Goal: Information Seeking & Learning: Stay updated

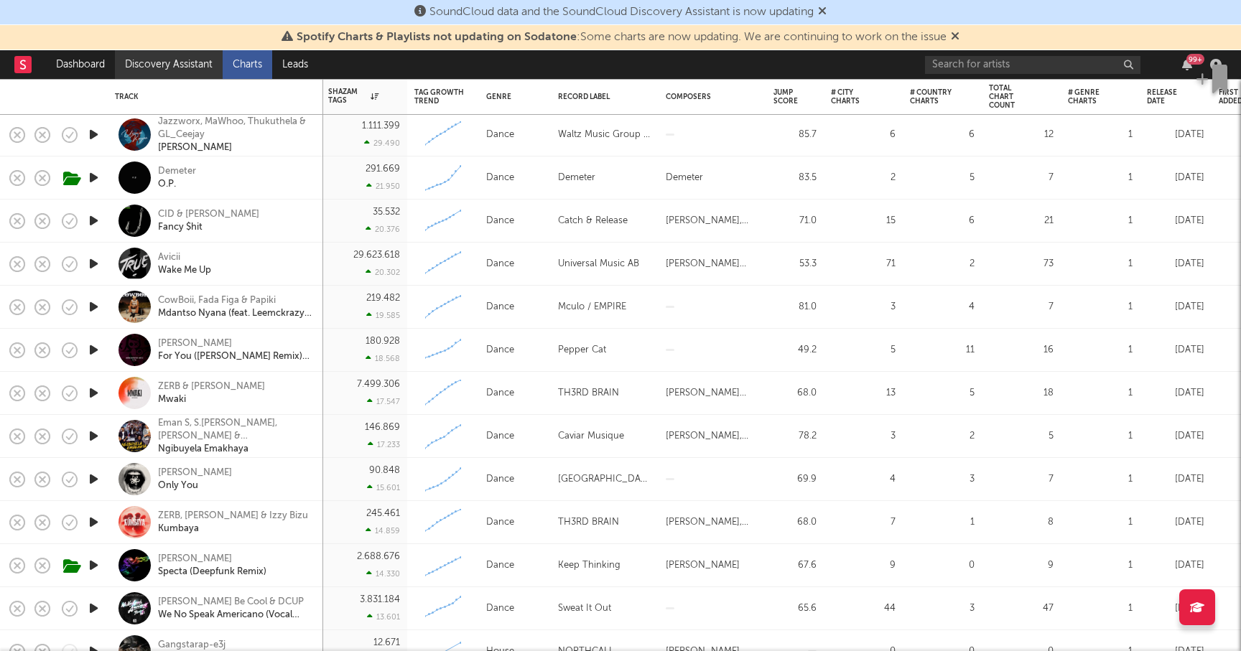
click at [182, 67] on link "Discovery Assistant" at bounding box center [169, 64] width 108 height 29
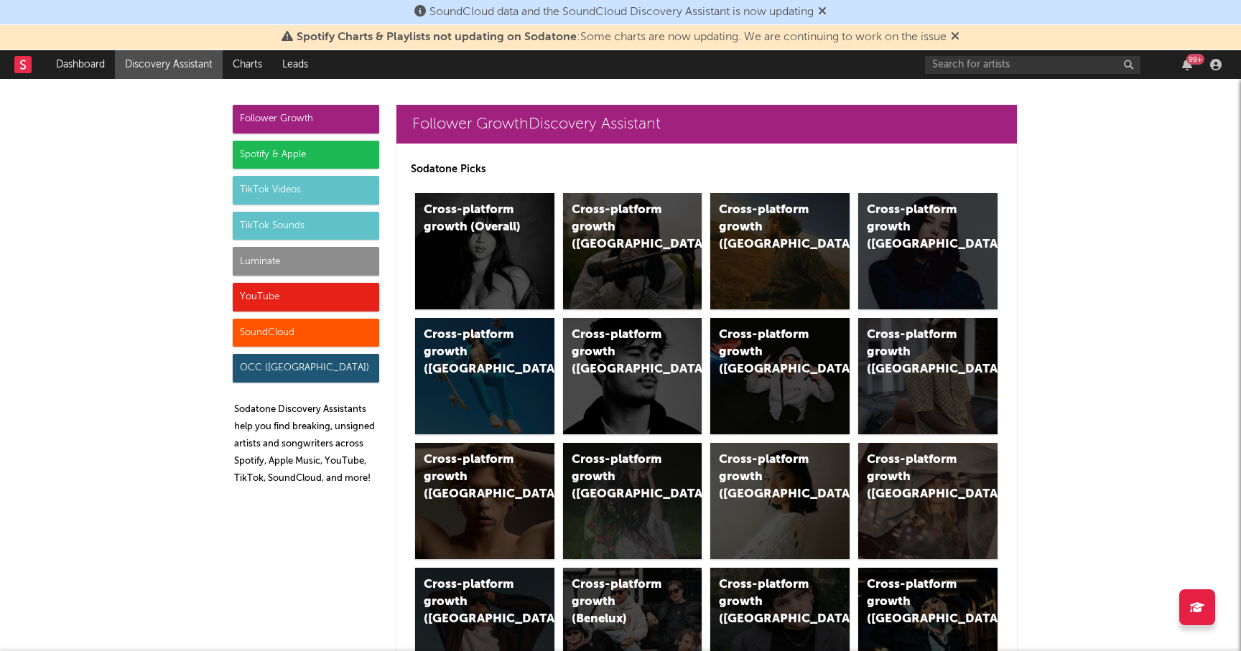
click at [310, 233] on div "TikTok Sounds" at bounding box center [306, 226] width 147 height 29
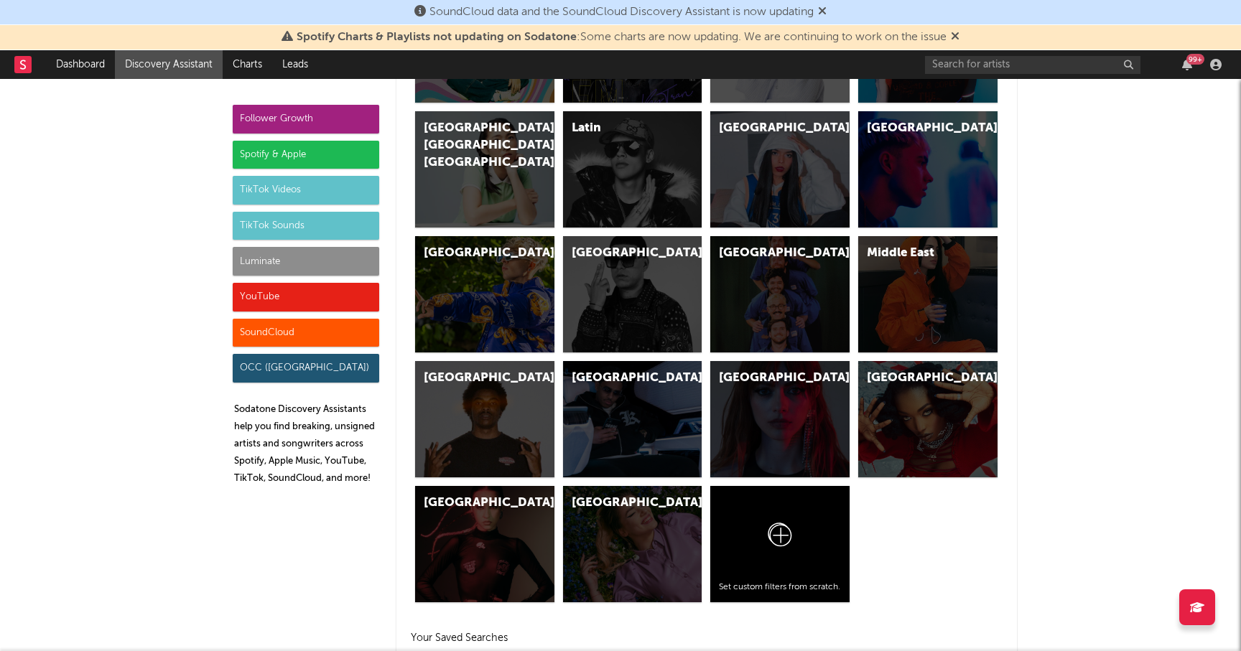
scroll to position [5958, 0]
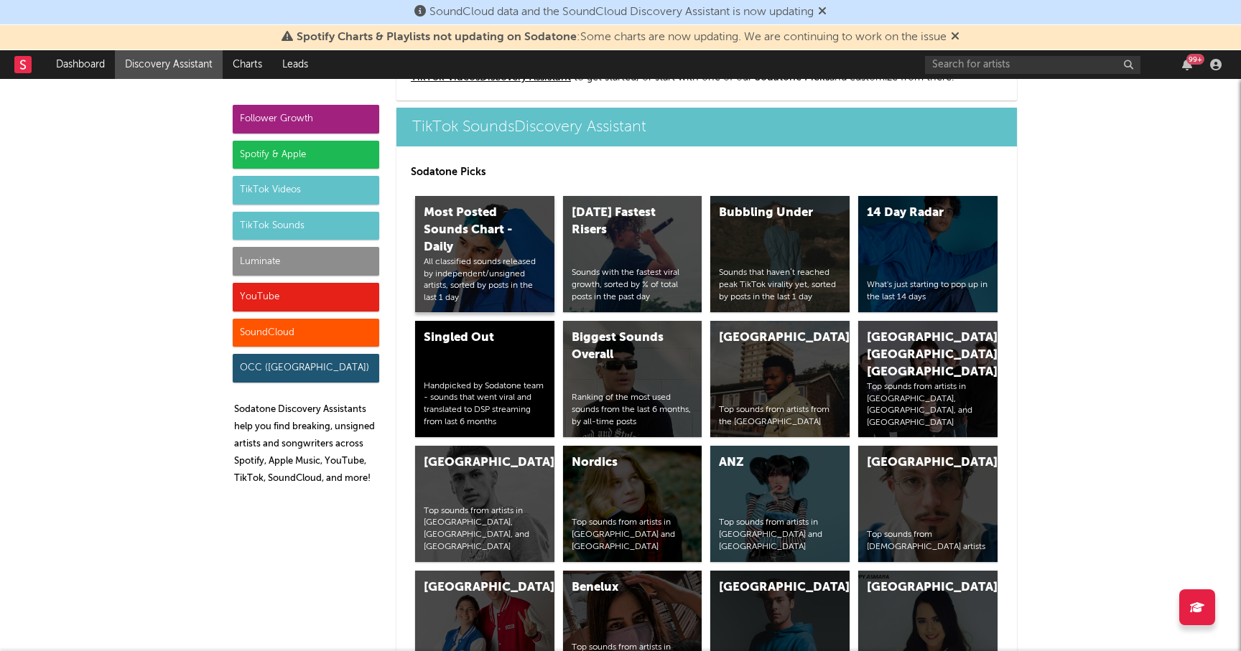
click at [488, 254] on div "Most Posted Sounds Chart - Daily" at bounding box center [473, 231] width 98 height 52
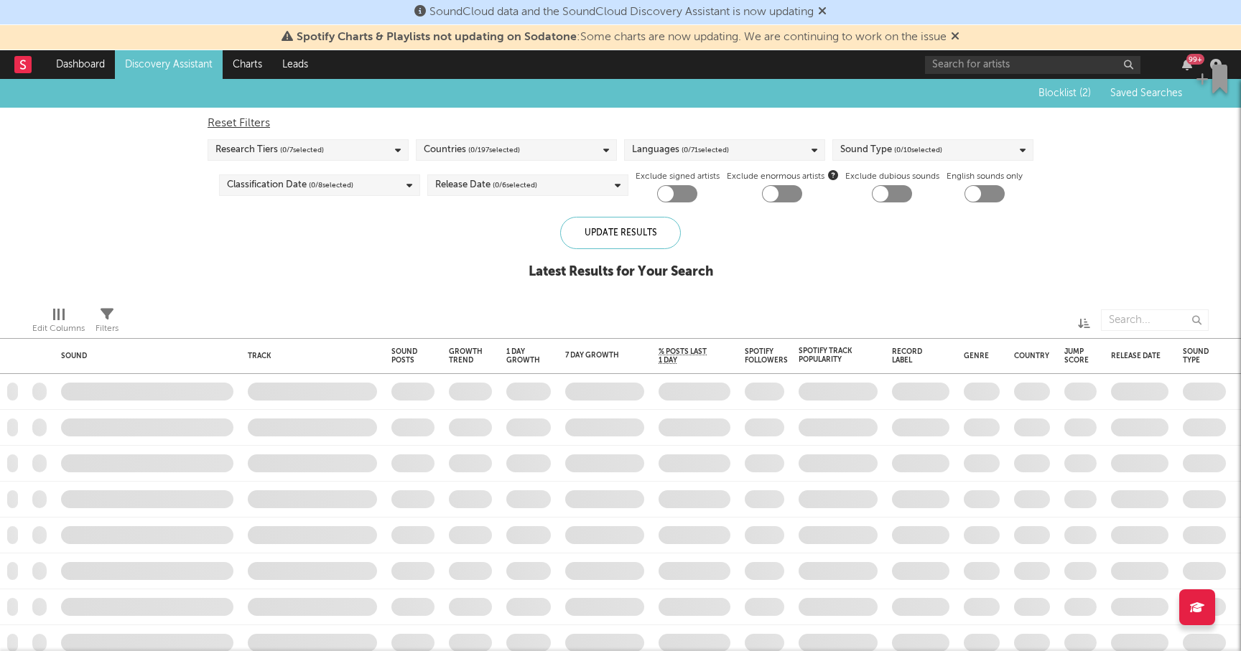
checkbox input "true"
